Goal: Obtain resource: Download file/media

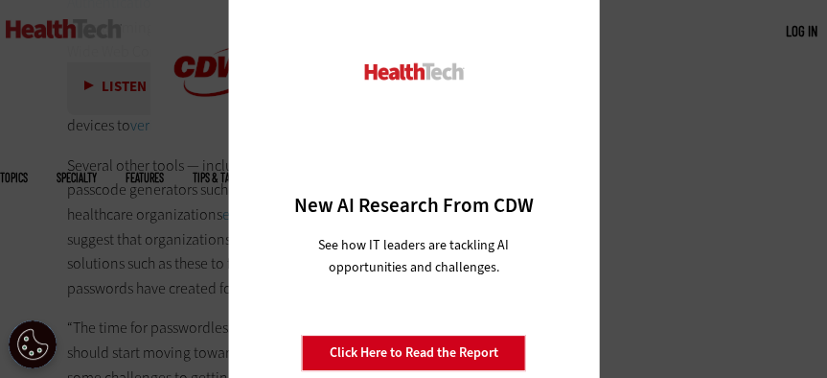
scroll to position [3066, 0]
drag, startPoint x: 206, startPoint y: 169, endPoint x: 263, endPoint y: 94, distance: 93.7
click at [206, 169] on div "Close New AI Research From CDW See how IT leaders are tackling AI opportunities…" at bounding box center [413, 189] width 827 height 378
click at [446, 351] on link "Click Here to Read the Report" at bounding box center [414, 352] width 224 height 36
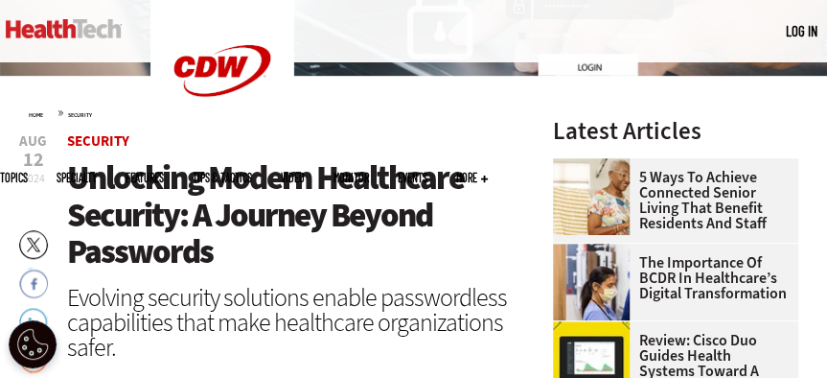
scroll to position [460, 0]
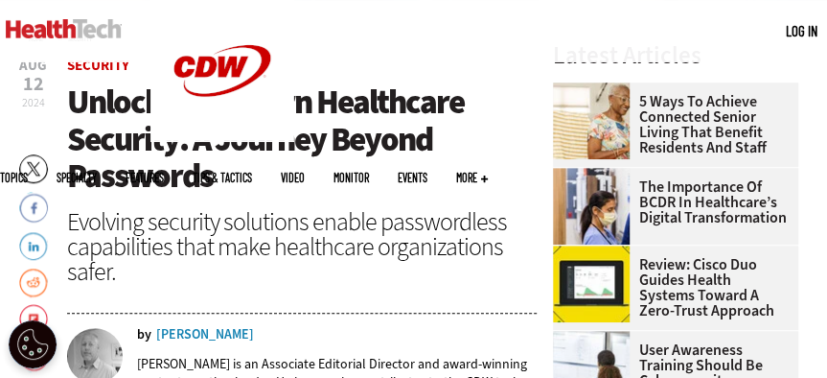
click at [84, 99] on span "Unlocking Modern Healthcare Security: A Journey Beyond Passwords" at bounding box center [265, 139] width 397 height 118
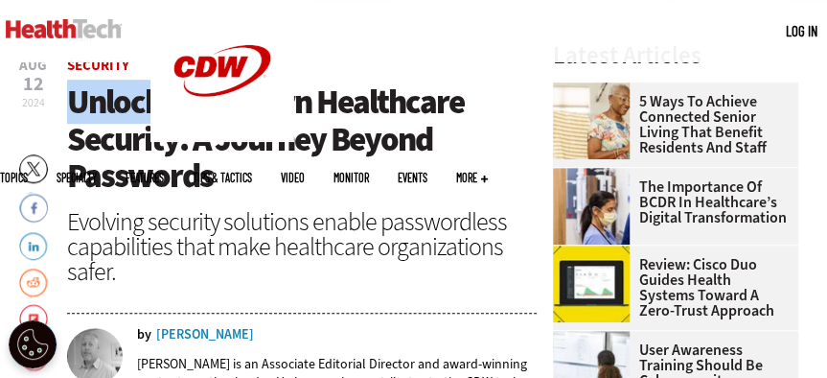
click at [73, 100] on span "Unlocking Modern Healthcare Security: A Journey Beyond Passwords" at bounding box center [265, 139] width 397 height 118
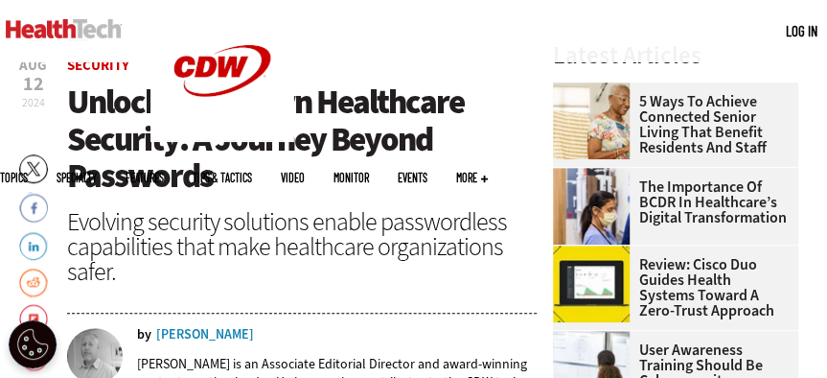
click at [240, 182] on h1 "Unlocking Modern Healthcare Security: A Journey Beyond Passwords" at bounding box center [302, 138] width 470 height 111
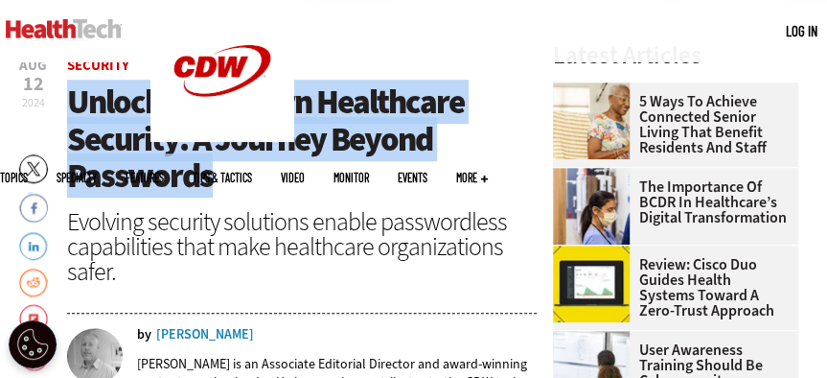
drag, startPoint x: 68, startPoint y: 94, endPoint x: 259, endPoint y: 183, distance: 210.5
click at [259, 183] on h1 "Unlocking Modern Healthcare Security: A Journey Beyond Passwords" at bounding box center [302, 138] width 470 height 111
copy span "Unlocking Modern Healthcare Security: A Journey Beyond Passwords"
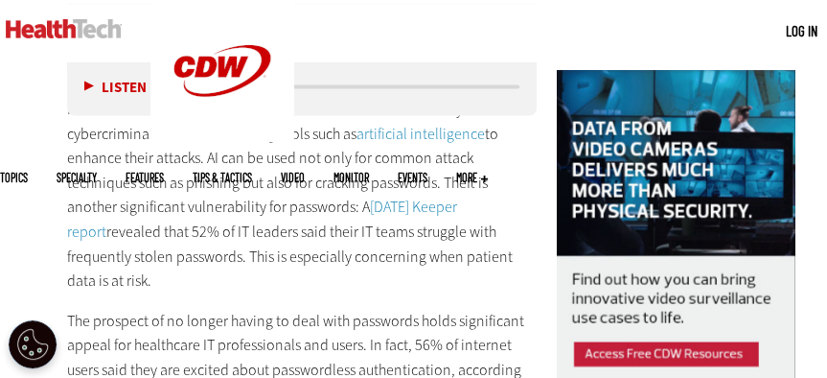
scroll to position [1763, 0]
